Goal: Find specific page/section: Find specific page/section

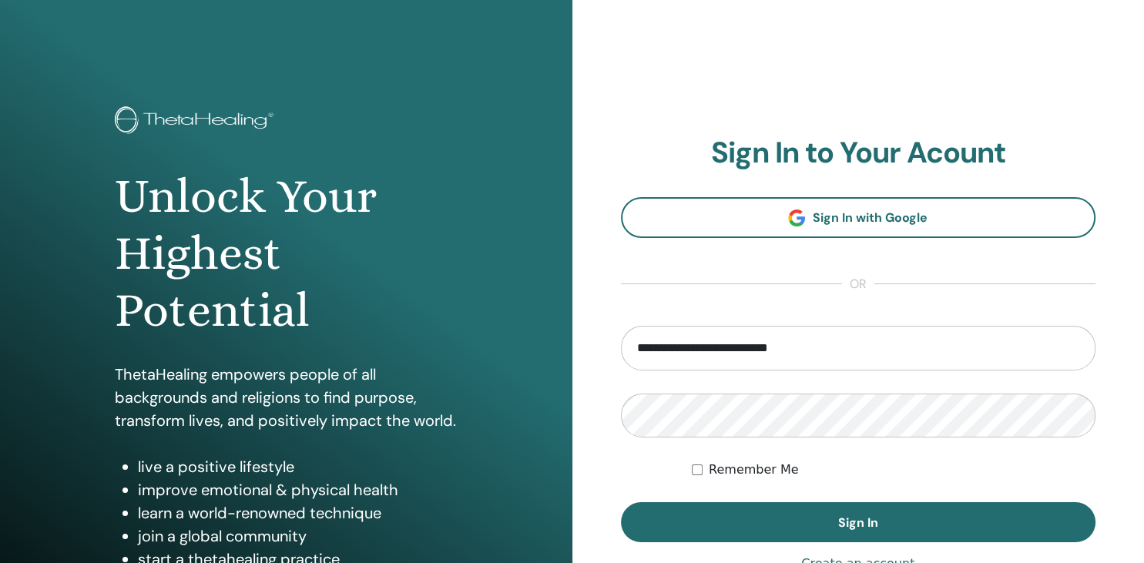
type input "**********"
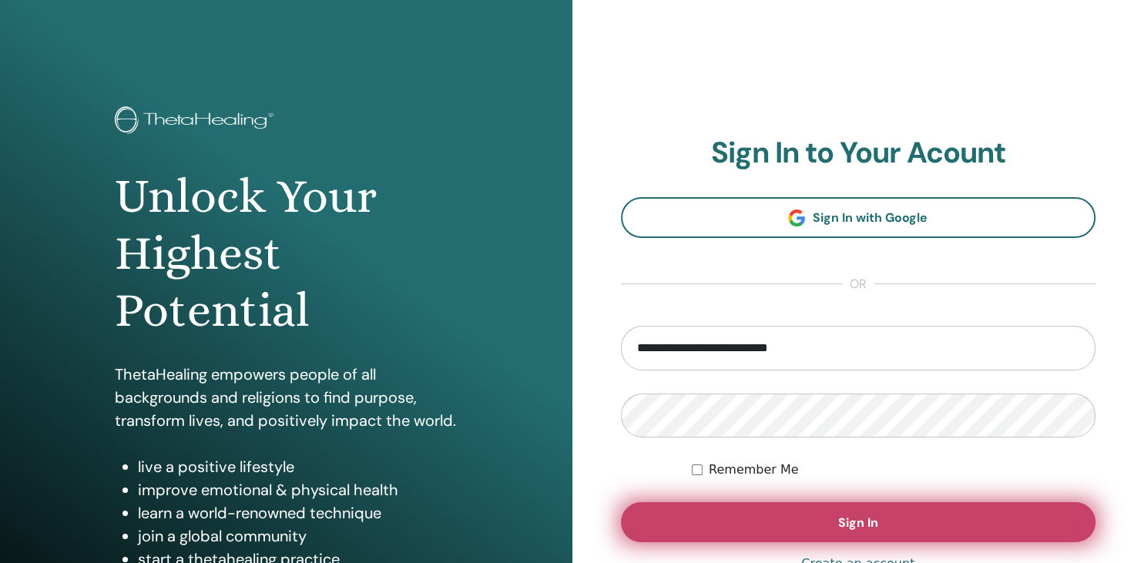
click at [893, 537] on button "Sign In" at bounding box center [858, 522] width 475 height 40
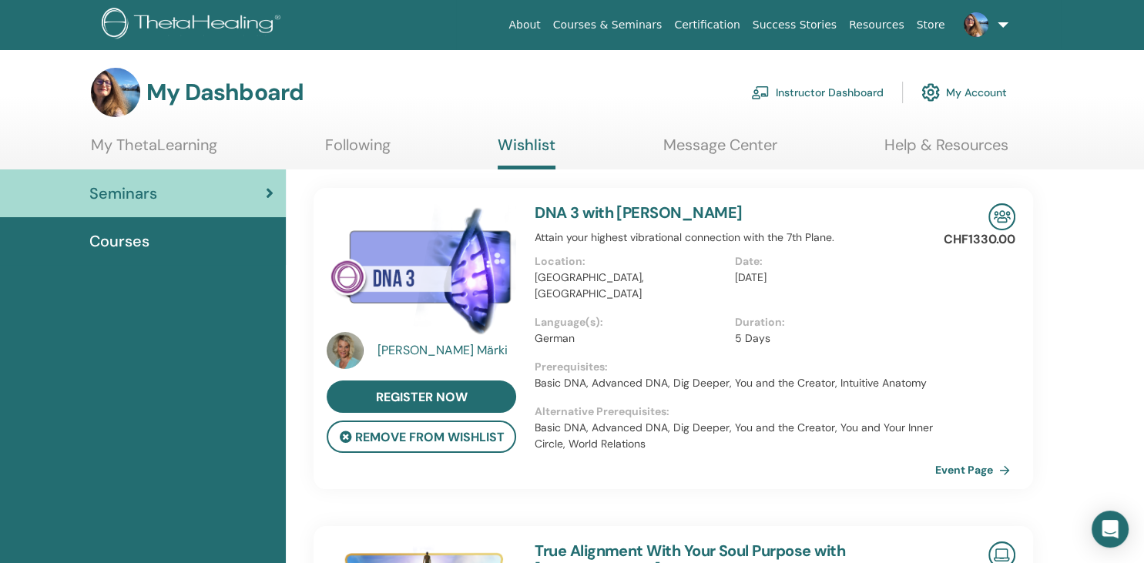
click at [668, 26] on link "Courses & Seminars" at bounding box center [608, 25] width 122 height 28
